Goal: Transaction & Acquisition: Book appointment/travel/reservation

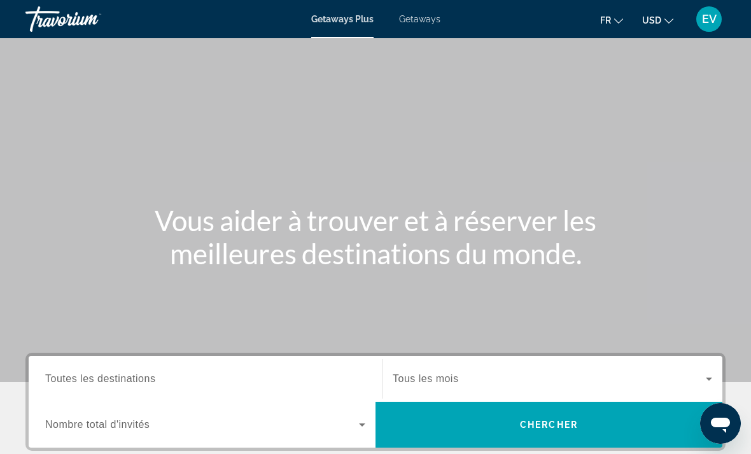
click at [418, 24] on span "Getaways" at bounding box center [419, 19] width 41 height 10
click at [652, 18] on span "USD" at bounding box center [651, 20] width 19 height 10
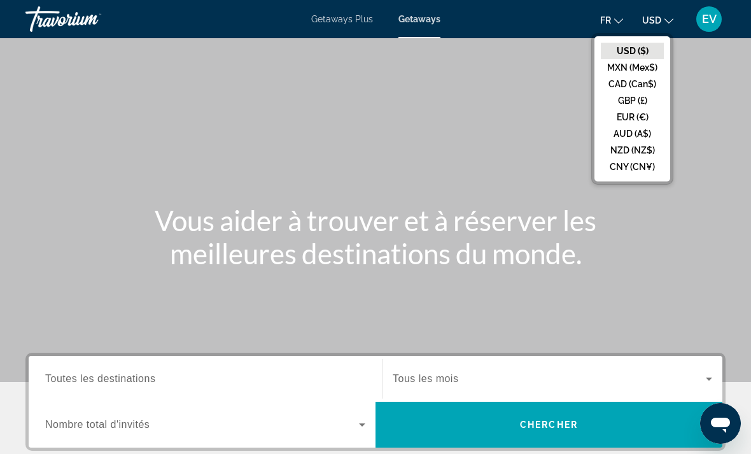
click at [618, 114] on button "EUR (€)" at bounding box center [632, 117] width 63 height 17
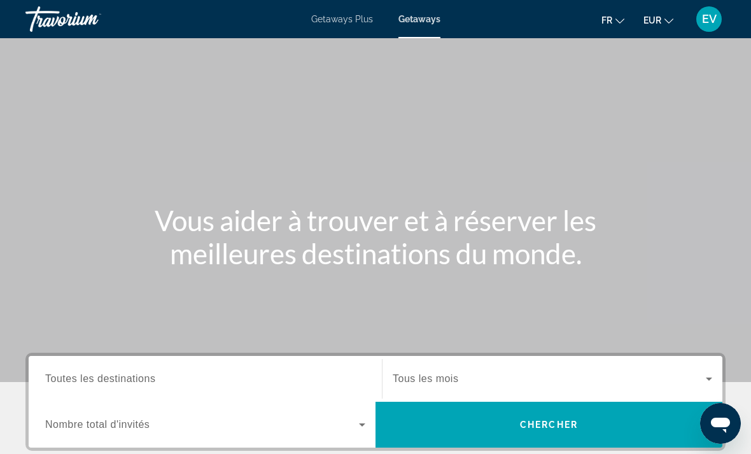
click at [192, 369] on div "Search widget" at bounding box center [205, 379] width 320 height 36
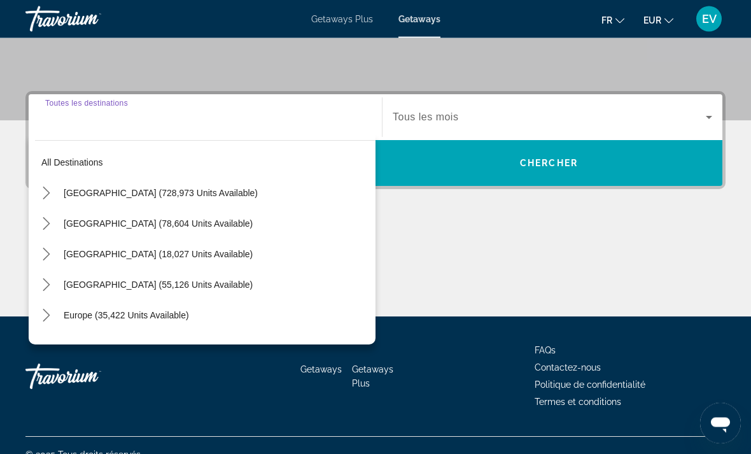
scroll to position [280, 0]
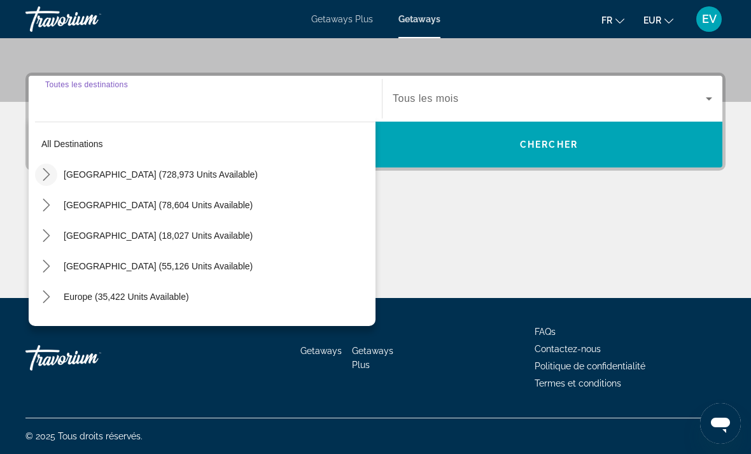
click at [49, 176] on icon "Toggle United States (728,973 units available) submenu" at bounding box center [46, 174] width 13 height 13
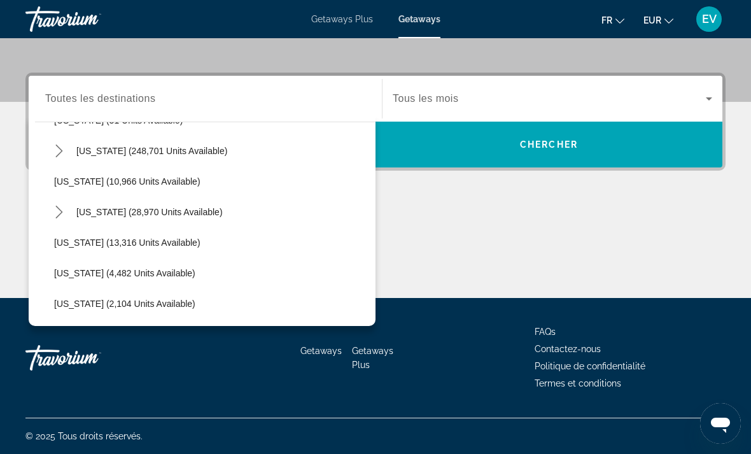
scroll to position [246, 0]
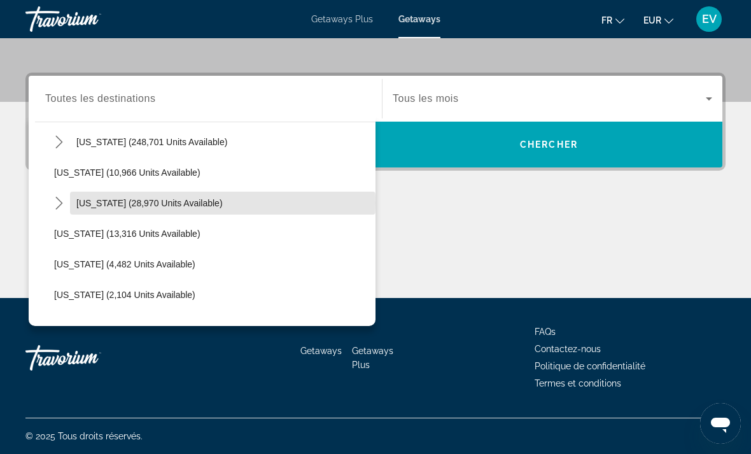
click at [143, 203] on span "Hawaii (28,970 units available)" at bounding box center [149, 203] width 146 height 10
type input "**********"
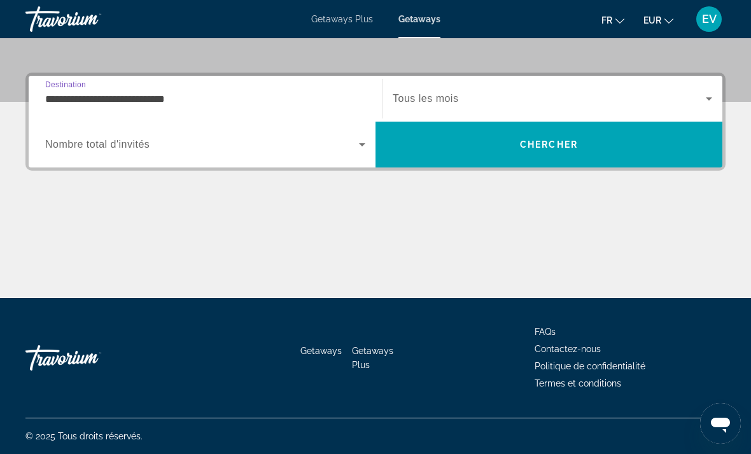
click at [238, 146] on span "Search widget" at bounding box center [202, 144] width 314 height 15
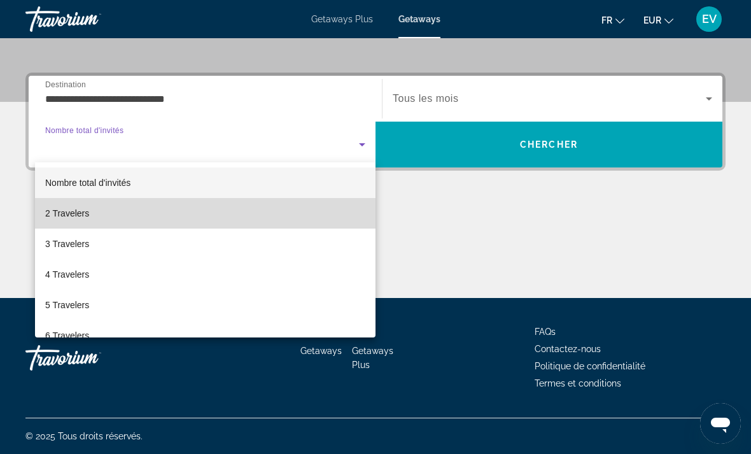
click at [221, 209] on mat-option "2 Travelers" at bounding box center [205, 213] width 341 height 31
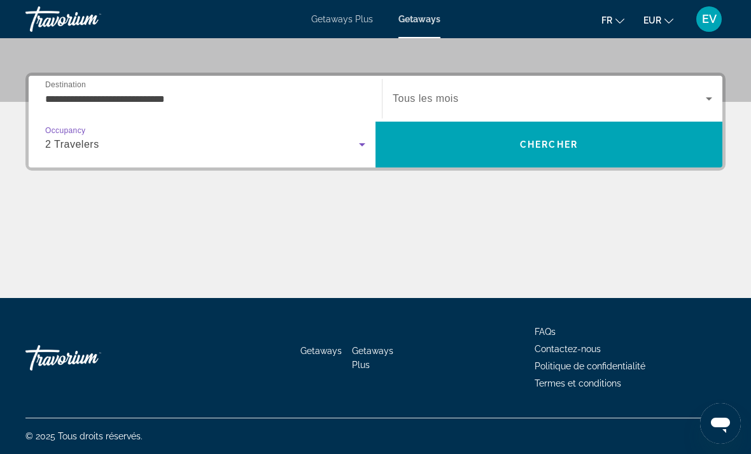
click at [406, 104] on span "Tous les mois" at bounding box center [426, 98] width 66 height 11
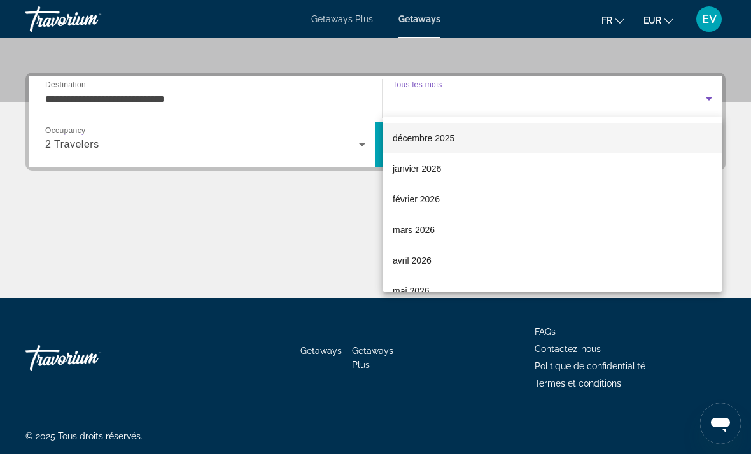
scroll to position [114, 0]
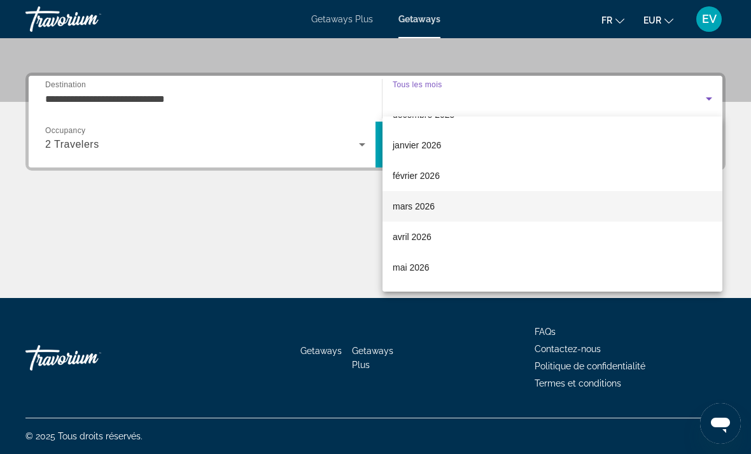
click at [445, 201] on mat-option "mars 2026" at bounding box center [553, 206] width 340 height 31
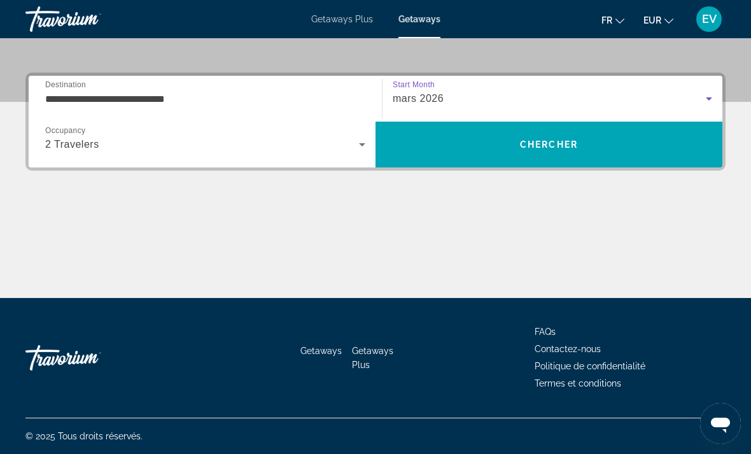
drag, startPoint x: 446, startPoint y: 164, endPoint x: 446, endPoint y: 444, distance: 280.2
click at [446, 164] on span "Search" at bounding box center [549, 145] width 347 height 46
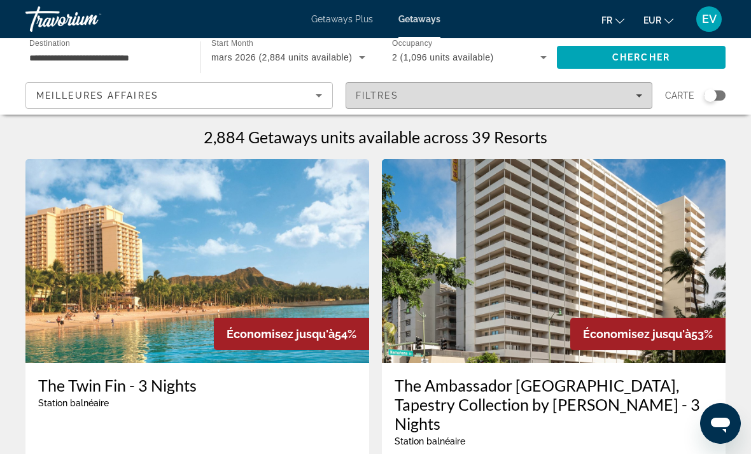
click at [394, 99] on span "Filtres" at bounding box center [377, 95] width 43 height 10
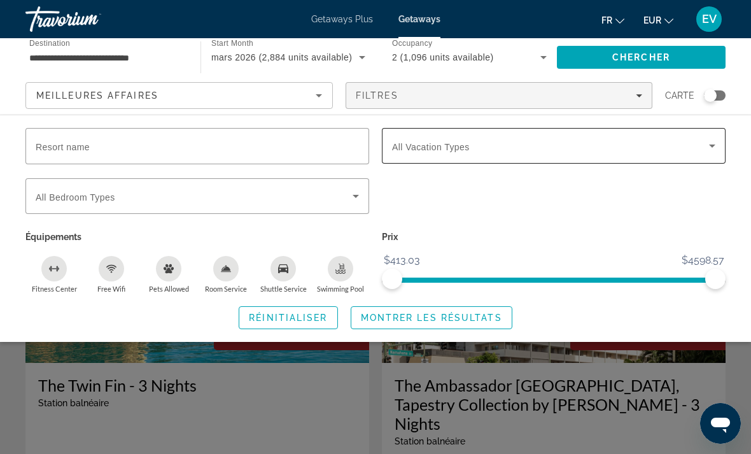
click at [422, 142] on span "All Vacation Types" at bounding box center [431, 147] width 78 height 10
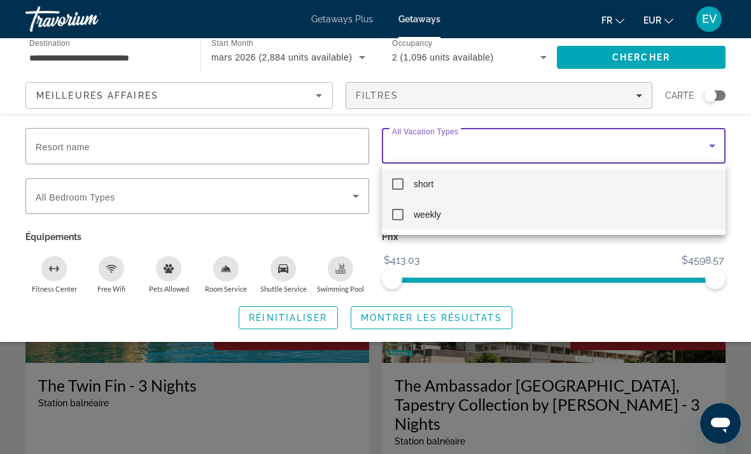
click at [448, 216] on mat-option "weekly" at bounding box center [554, 214] width 344 height 31
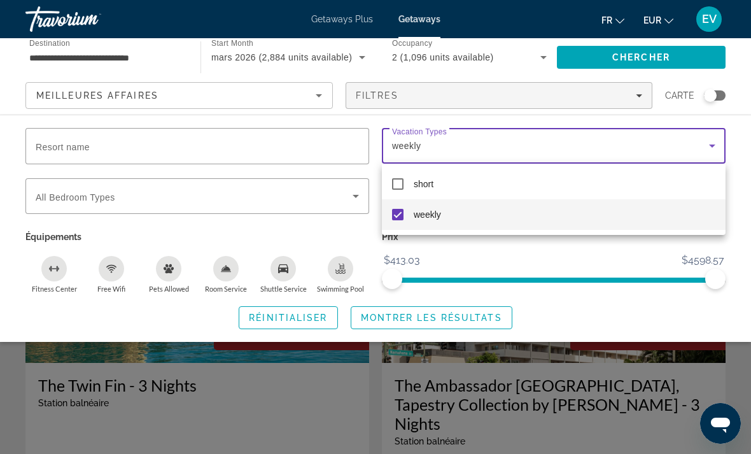
click at [422, 322] on div at bounding box center [375, 227] width 751 height 454
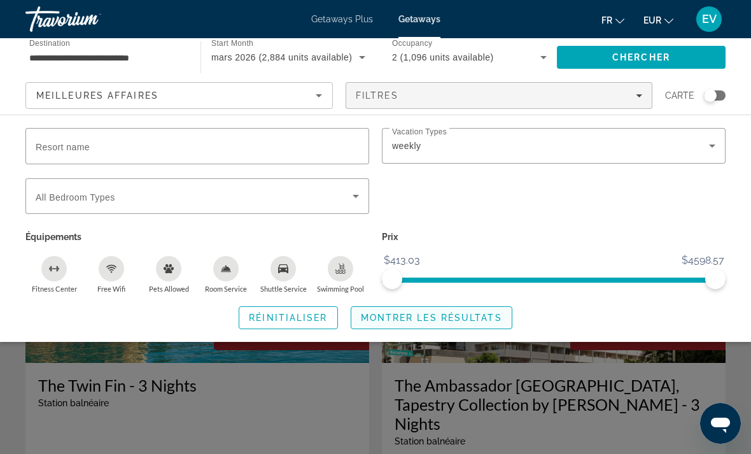
click at [409, 320] on span "Montrer les résultats" at bounding box center [431, 318] width 141 height 10
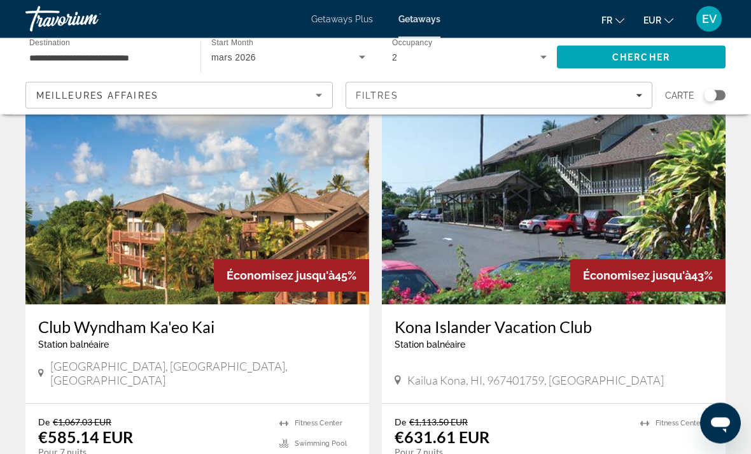
scroll to position [59, 0]
click at [204, 103] on div "Meilleures affaires" at bounding box center [176, 95] width 280 height 15
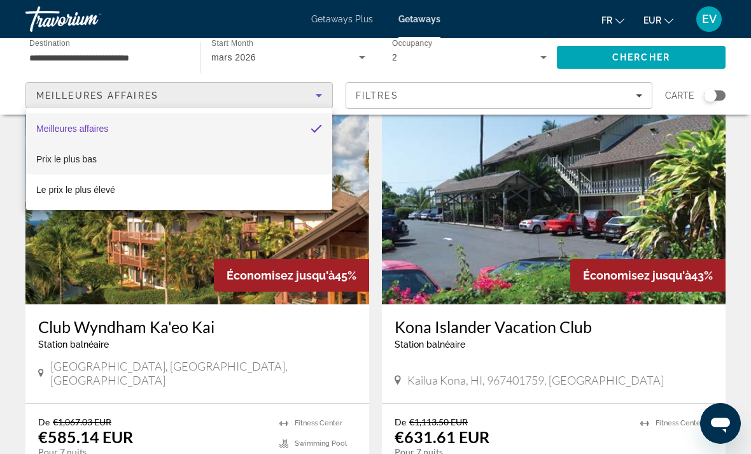
click at [174, 160] on mat-option "Prix ​​le plus bas" at bounding box center [179, 159] width 306 height 31
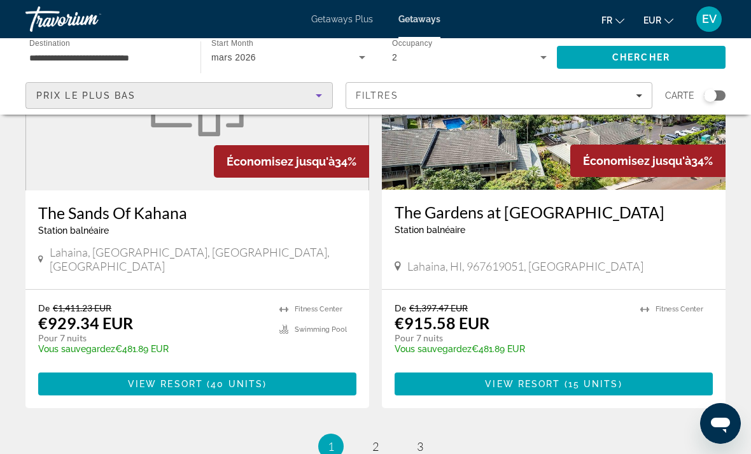
scroll to position [2437, 0]
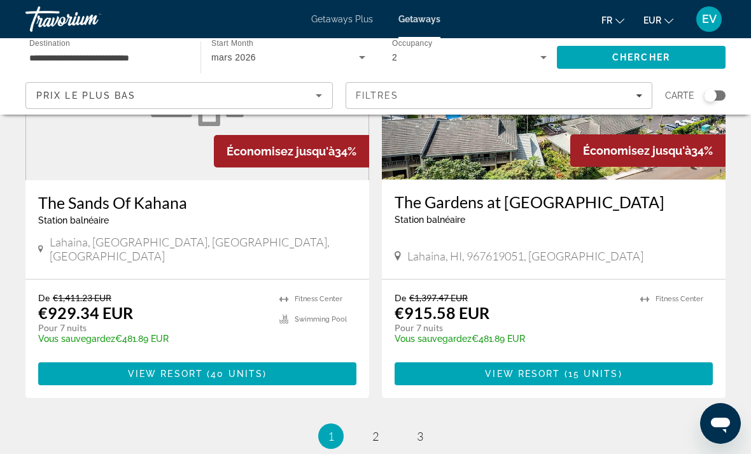
click at [377, 429] on span "2" at bounding box center [375, 436] width 6 height 14
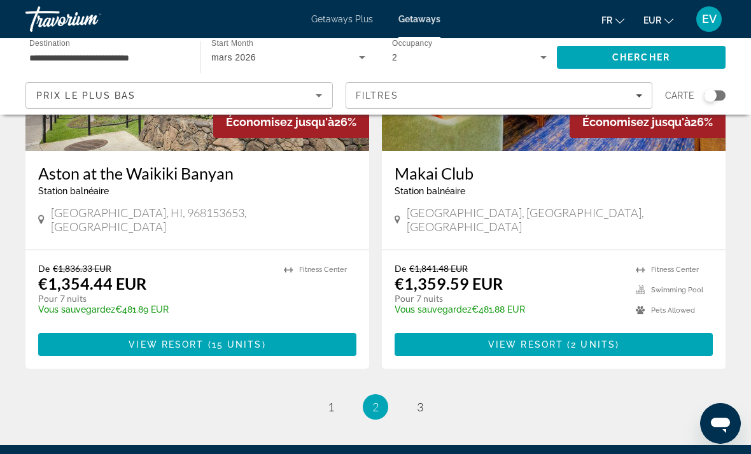
scroll to position [2489, 0]
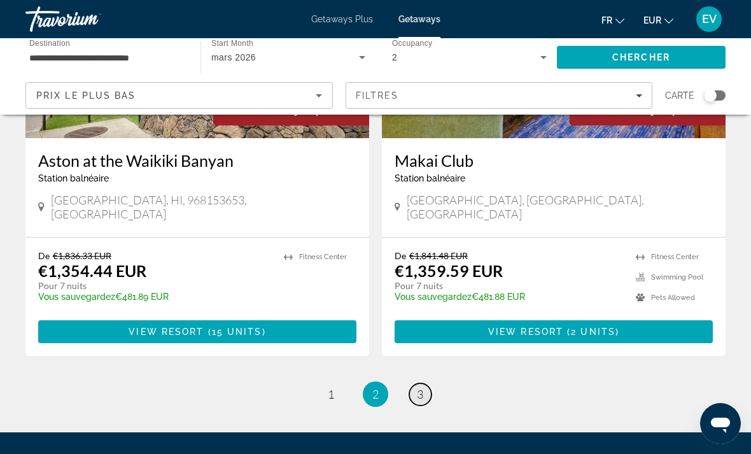
click at [422, 387] on span "3" at bounding box center [420, 394] width 6 height 14
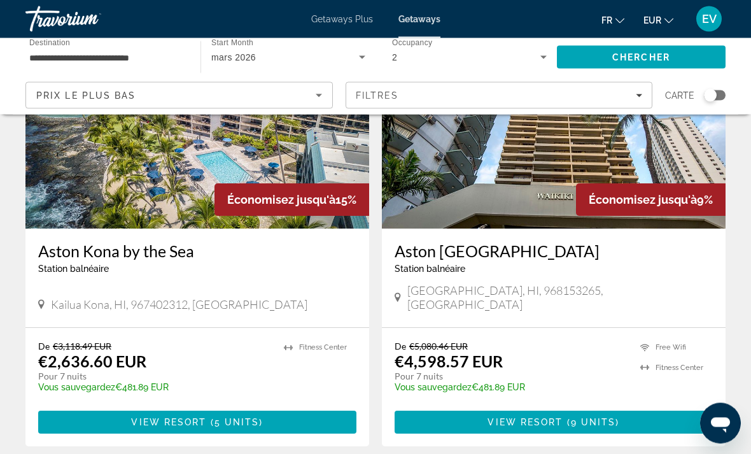
scroll to position [1894, 0]
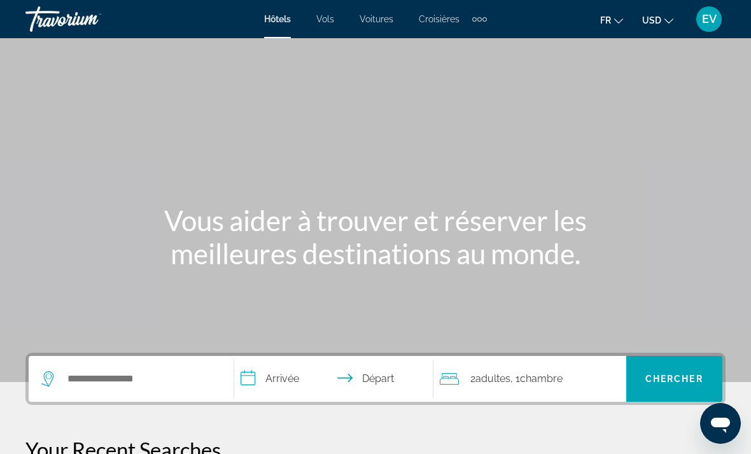
click at [656, 15] on button "USD USD ($) MXN (Mex$) CAD (Can$) GBP (£) EUR (€) AUD (A$) NZD (NZ$) CNY (CN¥)" at bounding box center [657, 20] width 31 height 18
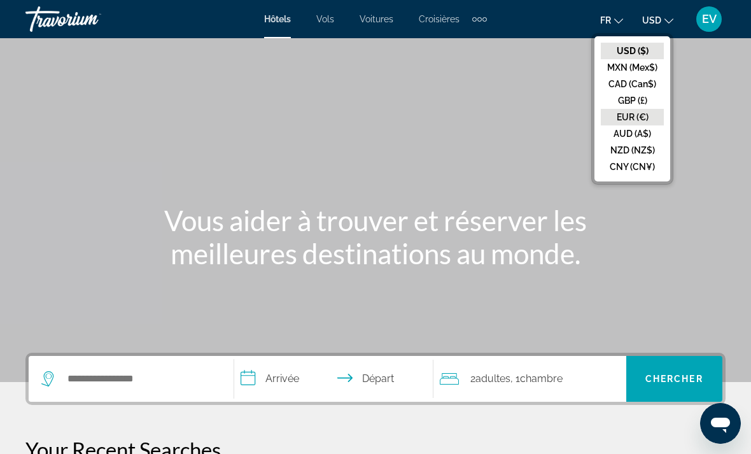
click at [637, 116] on button "EUR (€)" at bounding box center [632, 117] width 63 height 17
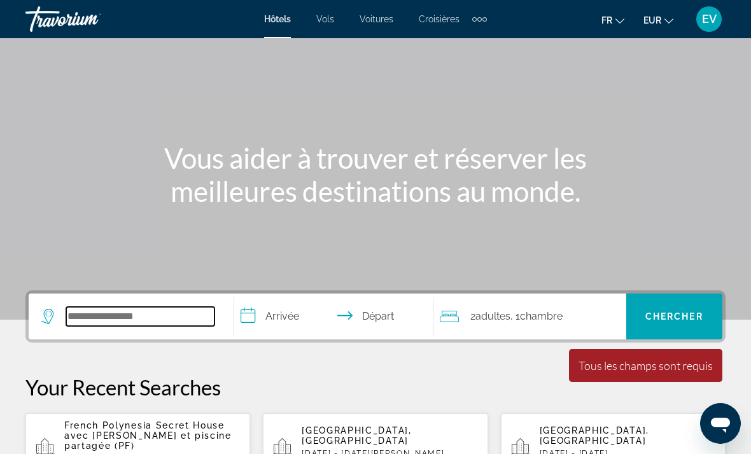
click at [173, 317] on input "Search hotel destination" at bounding box center [140, 316] width 148 height 19
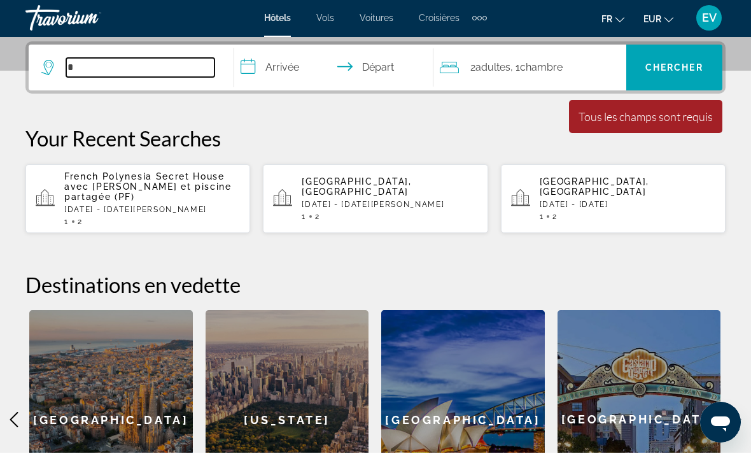
scroll to position [311, 0]
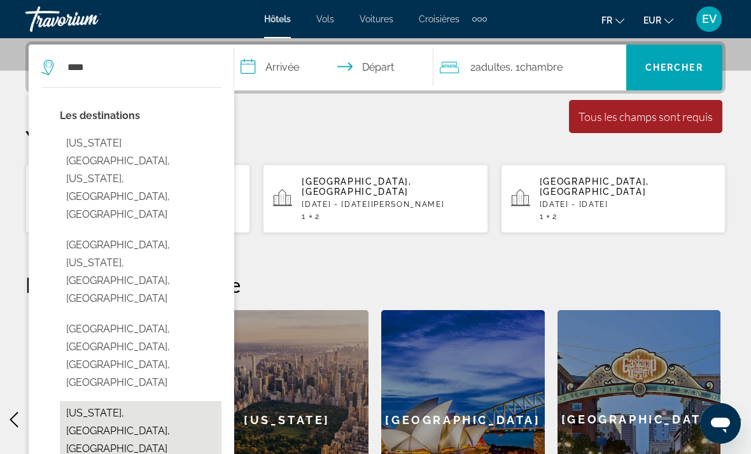
click at [173, 401] on button "[US_STATE], [GEOGRAPHIC_DATA], [GEOGRAPHIC_DATA]" at bounding box center [141, 431] width 162 height 60
type input "**********"
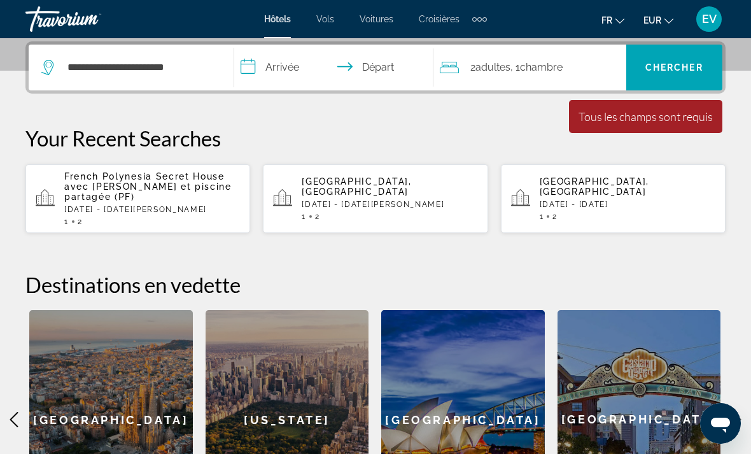
click at [314, 66] on input "**********" at bounding box center [336, 70] width 204 height 50
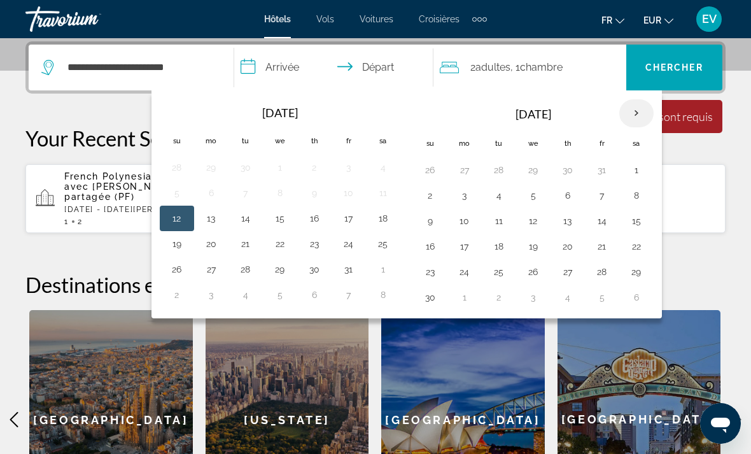
click at [639, 117] on th "Next month" at bounding box center [637, 113] width 34 height 28
click at [638, 113] on th "Next month" at bounding box center [637, 113] width 34 height 28
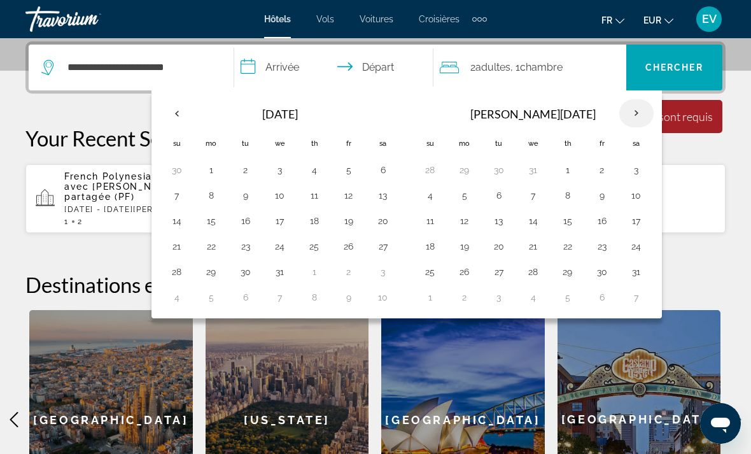
click at [634, 116] on th "Next month" at bounding box center [637, 113] width 34 height 28
click at [634, 113] on th "Next month" at bounding box center [637, 113] width 34 height 28
click at [436, 202] on button "1" at bounding box center [430, 196] width 20 height 18
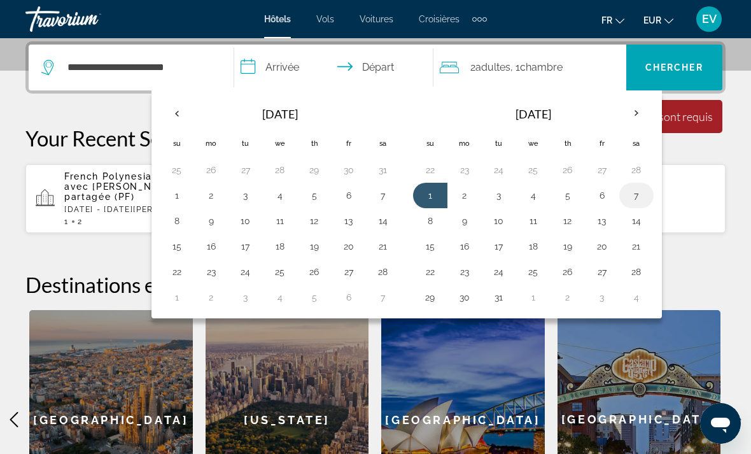
click at [636, 194] on button "7" at bounding box center [637, 196] width 20 height 18
type input "**********"
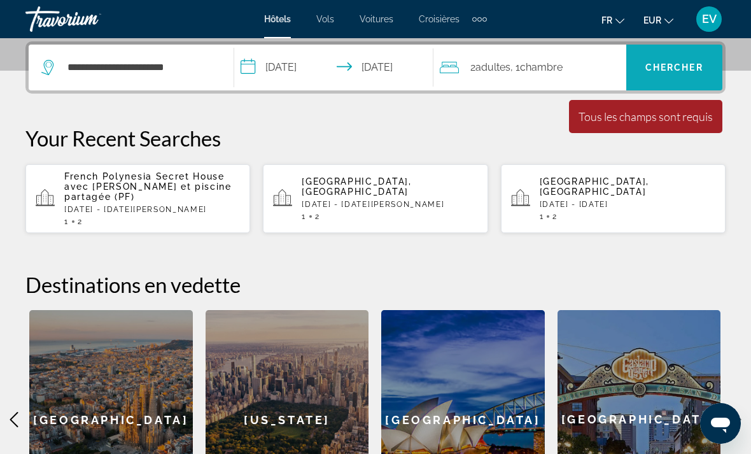
click at [685, 62] on span "Chercher" at bounding box center [675, 67] width 58 height 10
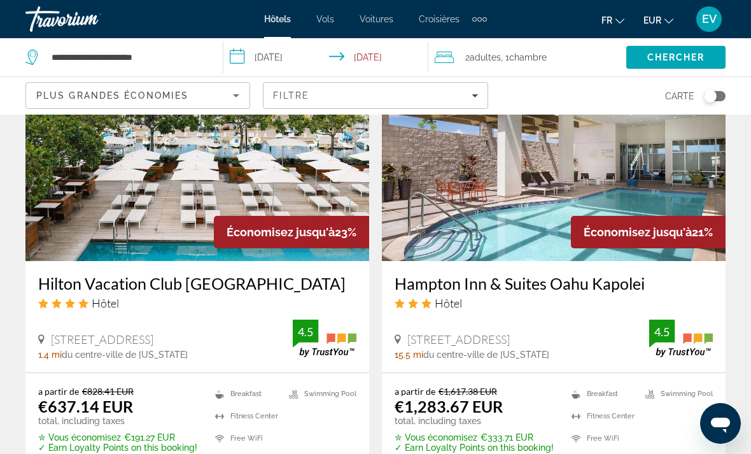
scroll to position [1060, 0]
click at [209, 97] on div "Plus grandes économies" at bounding box center [134, 95] width 197 height 15
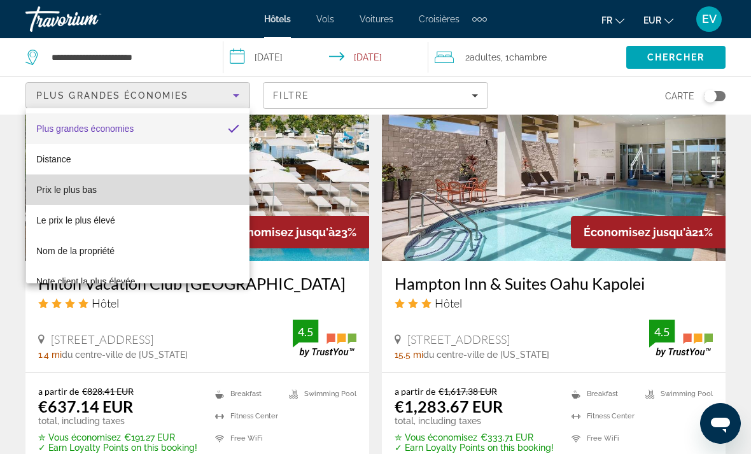
click at [147, 188] on mat-option "Prix le plus bas" at bounding box center [137, 189] width 223 height 31
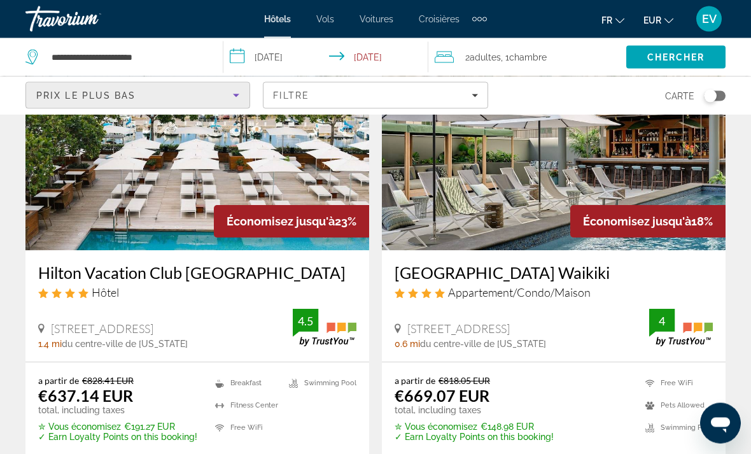
scroll to position [112, 0]
